Goal: Information Seeking & Learning: Learn about a topic

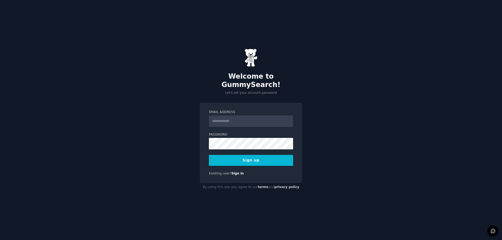
click at [256, 117] on input "Email Address" at bounding box center [251, 122] width 84 height 12
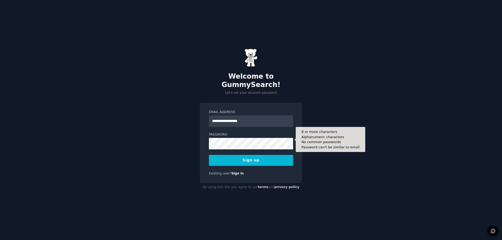
type input "**********"
click at [209, 155] on button "Sign up" at bounding box center [251, 160] width 84 height 11
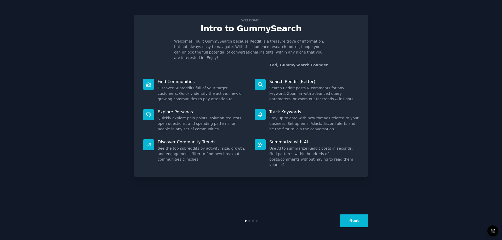
click at [364, 223] on button "Next" at bounding box center [354, 221] width 28 height 13
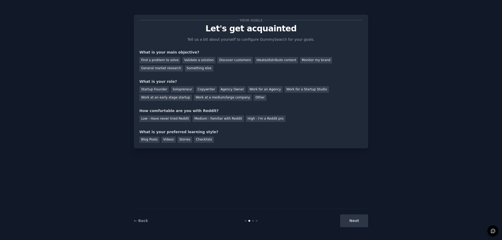
click at [364, 223] on div "Next" at bounding box center [329, 221] width 78 height 13
click at [195, 119] on div "Medium - Familiar with Reddit" at bounding box center [217, 119] width 51 height 7
click at [154, 141] on div "Blog Posts" at bounding box center [149, 140] width 20 height 7
click at [169, 140] on div "Videos" at bounding box center [168, 140] width 14 height 7
click at [155, 140] on div "Blog Posts" at bounding box center [149, 140] width 20 height 7
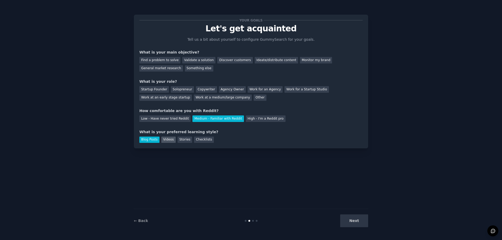
click at [170, 143] on div "Videos" at bounding box center [168, 140] width 14 height 7
click at [185, 89] on div "Solopreneur" at bounding box center [182, 89] width 23 height 7
click at [183, 65] on div "General market research" at bounding box center [161, 68] width 44 height 7
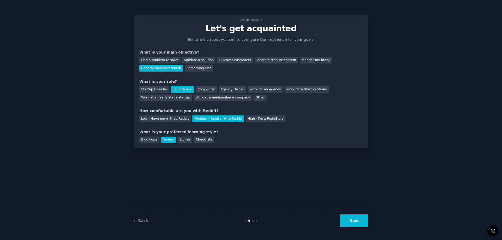
click at [364, 224] on button "Next" at bounding box center [354, 221] width 28 height 13
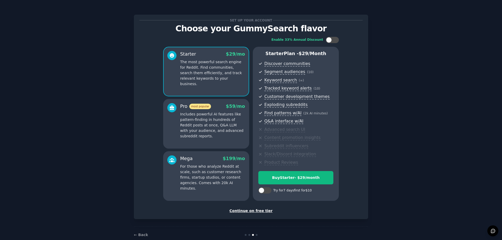
click at [261, 212] on div "Continue on free tier" at bounding box center [250, 210] width 223 height 5
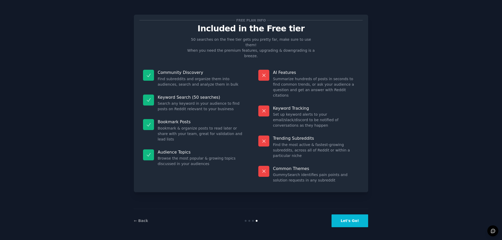
click at [357, 220] on button "Let's Go!" at bounding box center [349, 221] width 37 height 13
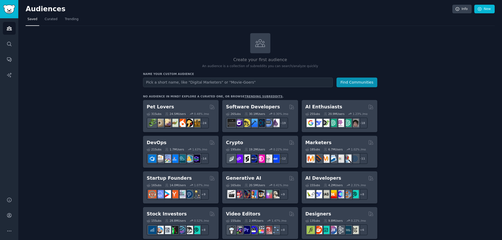
click at [208, 81] on input "text" at bounding box center [238, 83] width 190 height 10
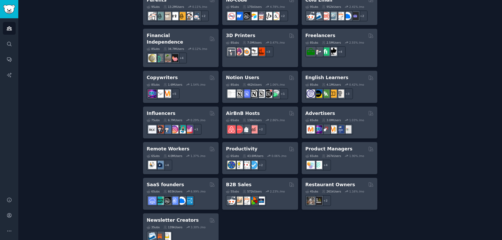
scroll to position [358, 0]
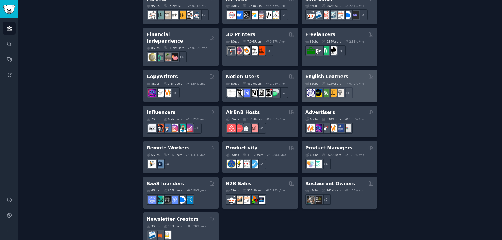
click at [327, 73] on h2 "English Learners" at bounding box center [326, 76] width 43 height 7
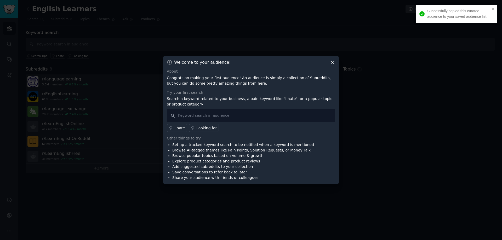
click at [491, 7] on div "Successfully copied this curated audience to your saved audience list." at bounding box center [457, 14] width 82 height 18
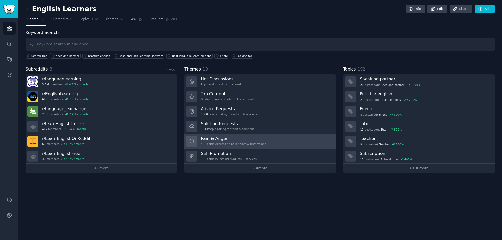
click at [218, 137] on h3 "Pain & Anger" at bounding box center [233, 138] width 65 height 5
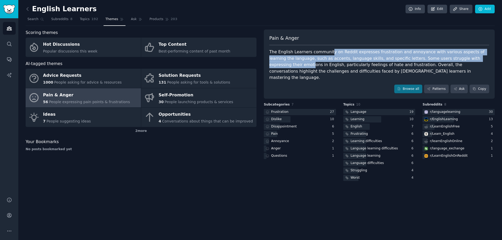
drag, startPoint x: 329, startPoint y: 47, endPoint x: 471, endPoint y: 60, distance: 142.0
click at [471, 60] on div "Pain & Anger The English Learners community on Reddit expresses frustration and…" at bounding box center [379, 65] width 231 height 70
click at [471, 60] on div "The English Learners community on Reddit expresses frustration and annoyance wi…" at bounding box center [379, 65] width 220 height 32
click at [338, 60] on div "The English Learners community on Reddit expresses frustration and annoyance wi…" at bounding box center [379, 65] width 220 height 32
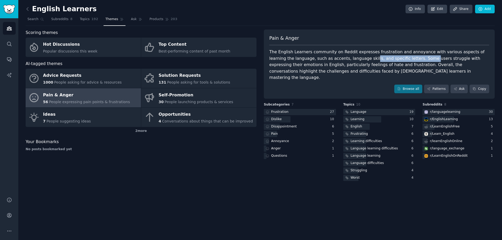
drag, startPoint x: 358, startPoint y: 57, endPoint x: 394, endPoint y: 59, distance: 36.4
click at [394, 59] on div "The English Learners community on Reddit expresses frustration and annoyance wi…" at bounding box center [379, 65] width 220 height 32
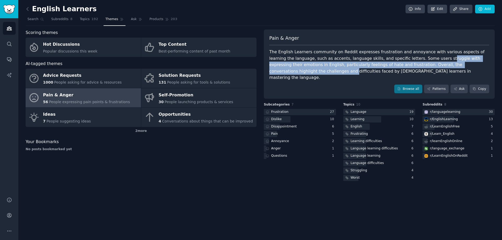
drag, startPoint x: 413, startPoint y: 59, endPoint x: 464, endPoint y: 67, distance: 52.4
click at [464, 67] on div "The English Learners community on Reddit expresses frustration and annoyance wi…" at bounding box center [379, 65] width 220 height 32
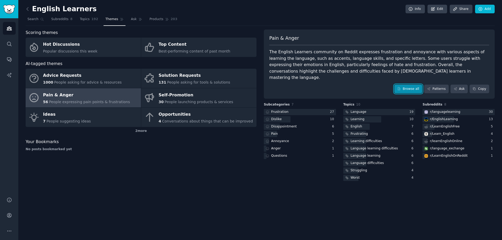
click at [411, 85] on link "Browse all" at bounding box center [408, 89] width 28 height 9
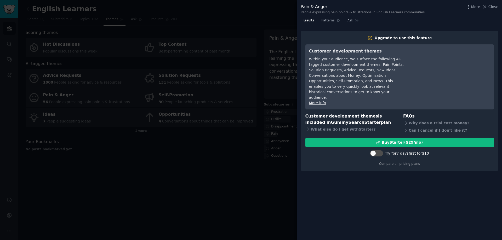
click at [256, 108] on div at bounding box center [251, 120] width 502 height 240
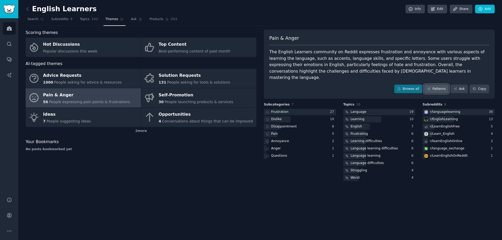
click at [439, 85] on link "Patterns" at bounding box center [436, 89] width 25 height 9
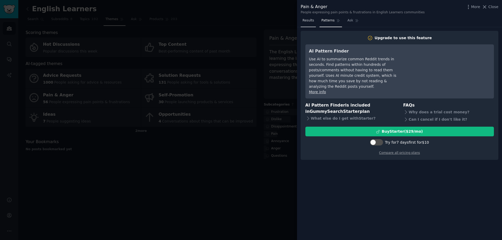
click at [310, 19] on span "Results" at bounding box center [308, 20] width 12 height 5
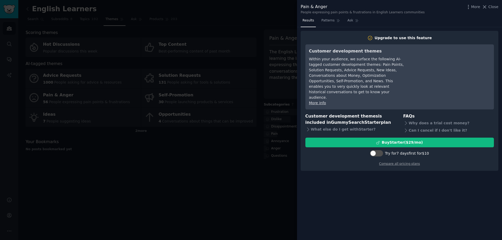
click at [255, 61] on div at bounding box center [251, 120] width 502 height 240
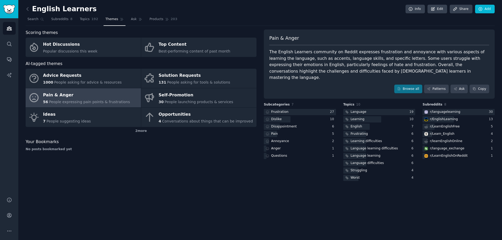
click at [296, 72] on div "The English Learners community on Reddit expresses frustration and annoyance wi…" at bounding box center [379, 65] width 220 height 32
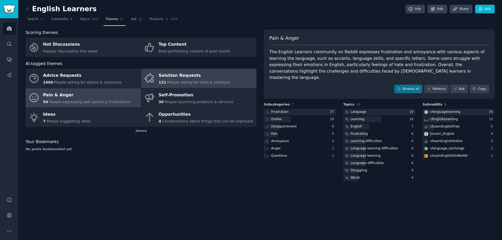
click at [190, 86] on link "Solution Requests 131 People asking for tools & solutions" at bounding box center [198, 78] width 115 height 19
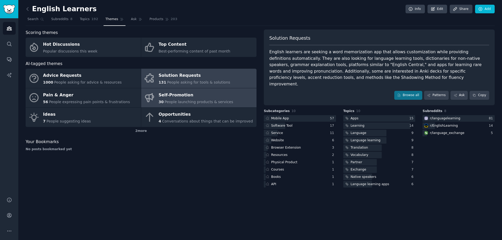
click at [183, 99] on div "Self-Promotion" at bounding box center [196, 95] width 75 height 8
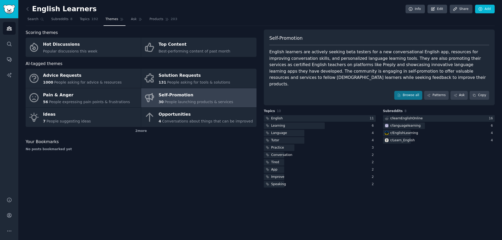
click at [365, 43] on div "Self-Promotion" at bounding box center [379, 40] width 220 height 10
click at [362, 55] on div "English learners are actively seeking beta testers for a new conversational Eng…" at bounding box center [379, 68] width 220 height 38
drag, startPoint x: 295, startPoint y: 53, endPoint x: 352, endPoint y: 53, distance: 57.3
click at [352, 53] on div "English learners are actively seeking beta testers for a new conversational Eng…" at bounding box center [379, 68] width 220 height 38
